Goal: Task Accomplishment & Management: Complete application form

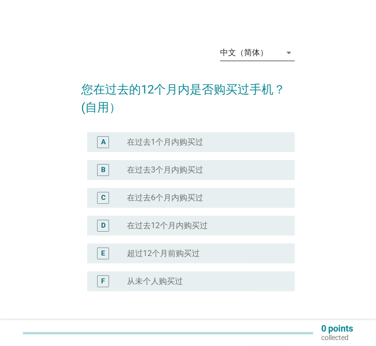
click at [272, 54] on div "中文（简体）" at bounding box center [250, 53] width 61 height 16
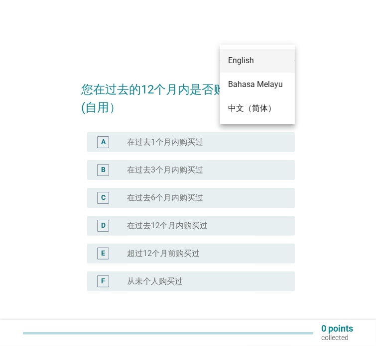
click at [259, 64] on div "English" at bounding box center [257, 61] width 59 height 12
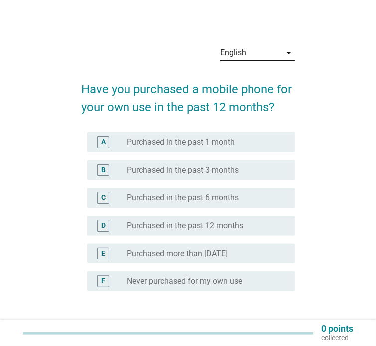
click at [213, 200] on label "Purchased in the past 6 months" at bounding box center [182, 198] width 111 height 10
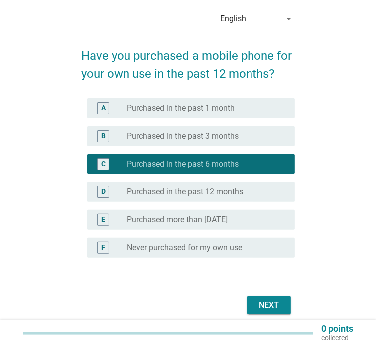
scroll to position [68, 0]
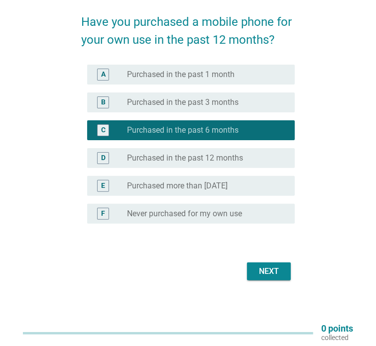
click at [269, 272] on div "Next" at bounding box center [269, 272] width 28 height 12
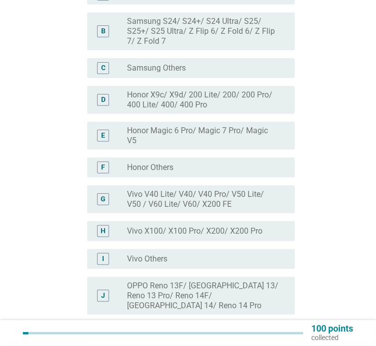
scroll to position [155, 0]
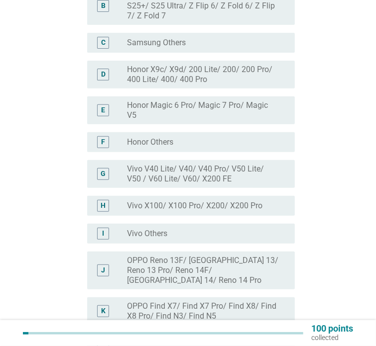
click at [217, 141] on div "radio_button_unchecked Honor Others" at bounding box center [203, 142] width 152 height 10
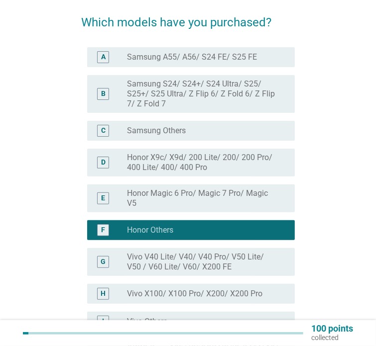
scroll to position [56, 0]
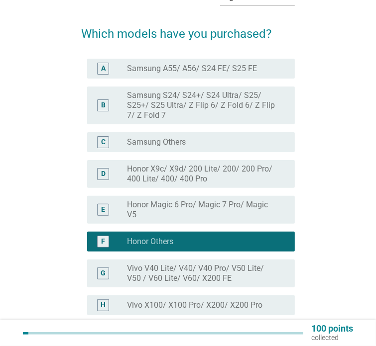
click at [221, 143] on div "radio_button_unchecked Samsung Others" at bounding box center [203, 142] width 152 height 10
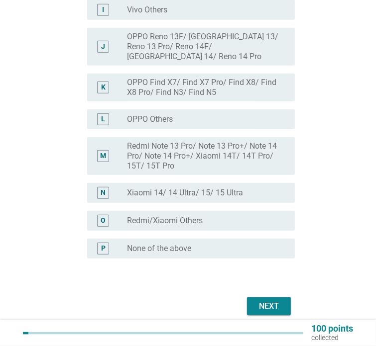
scroll to position [404, 0]
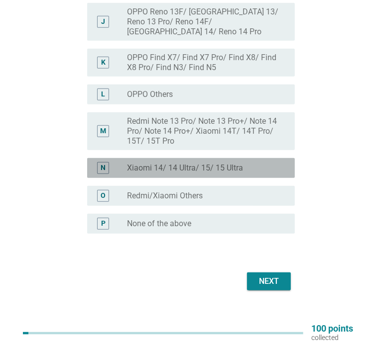
click at [224, 163] on label "Xiaomi 14/ 14 Ultra/ 15/ 15 Ultra" at bounding box center [185, 168] width 116 height 10
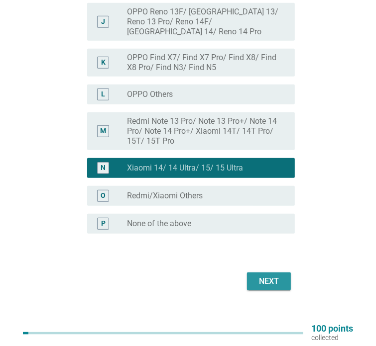
click at [272, 276] on div "Next" at bounding box center [269, 282] width 28 height 12
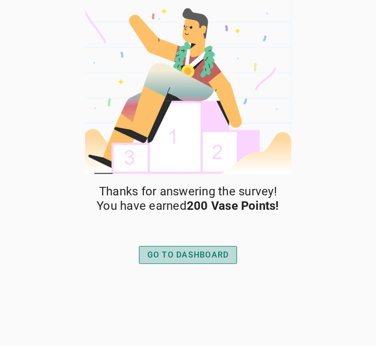
click at [198, 249] on button "GO TO DASHBOARD" at bounding box center [188, 255] width 98 height 18
